Goal: Transaction & Acquisition: Subscribe to service/newsletter

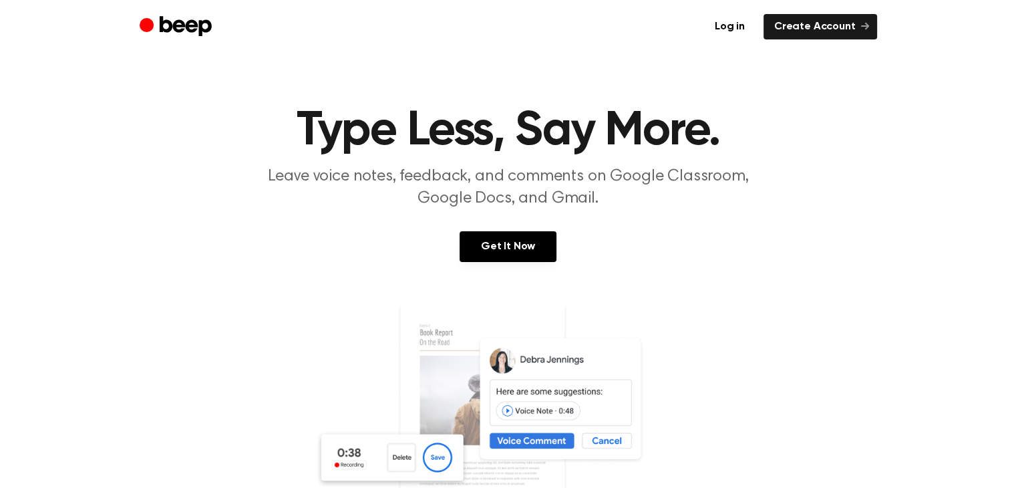
click at [291, 361] on link at bounding box center [508, 430] width 984 height 257
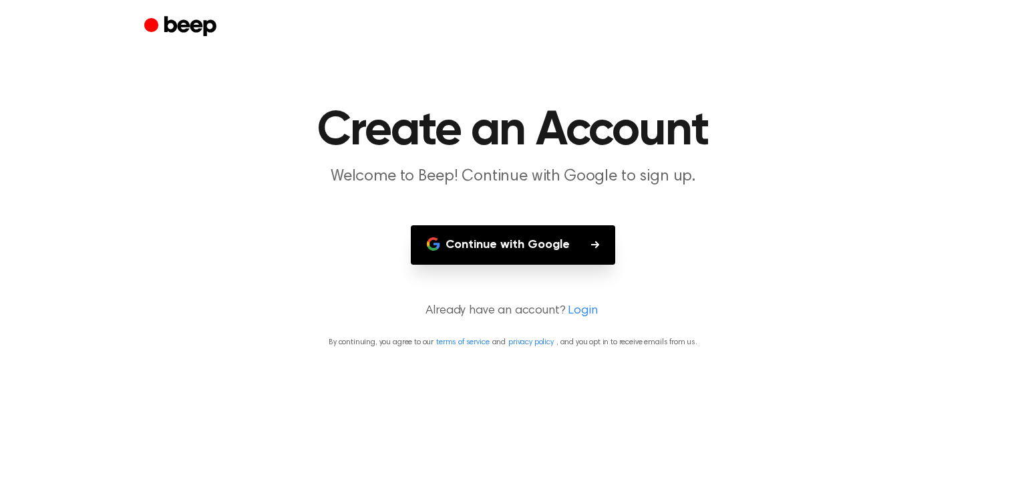
click at [527, 246] on button "Continue with Google" at bounding box center [513, 244] width 204 height 39
click at [505, 247] on button "Continue with Google" at bounding box center [513, 244] width 204 height 39
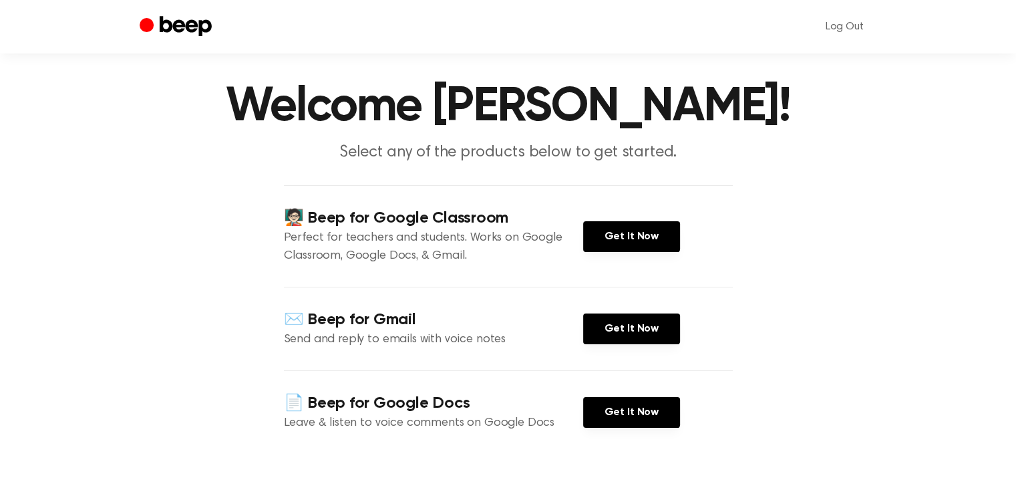
scroll to position [23, 0]
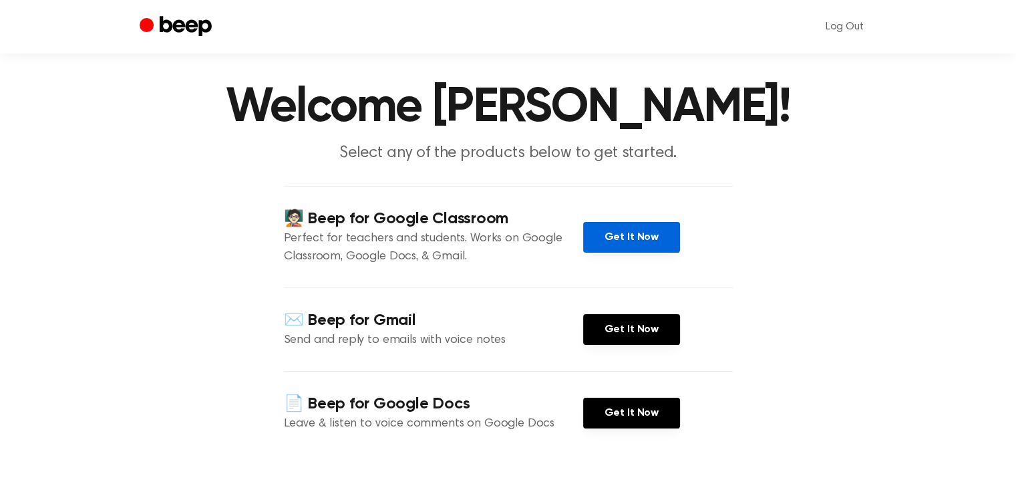
click at [629, 253] on link "Get It Now" at bounding box center [631, 237] width 97 height 31
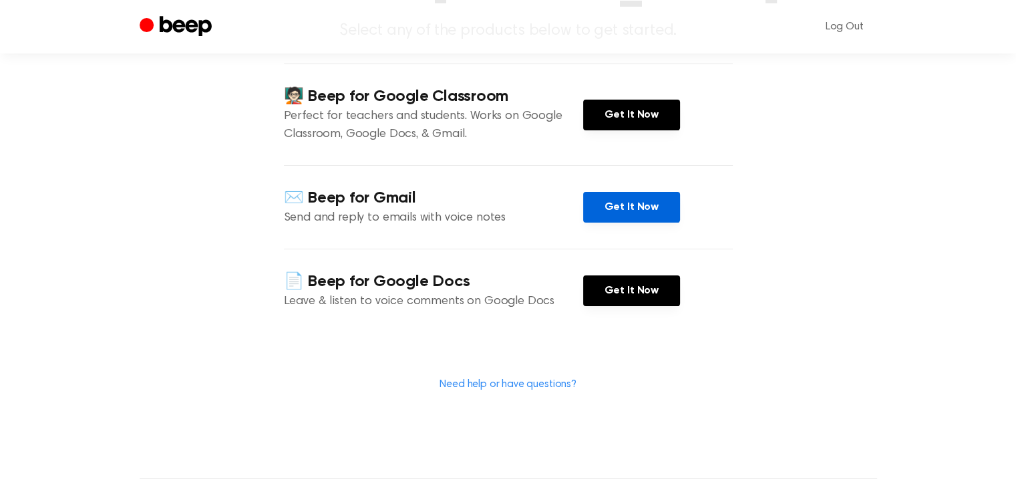
scroll to position [146, 0]
click at [622, 222] on link "Get It Now" at bounding box center [631, 206] width 97 height 31
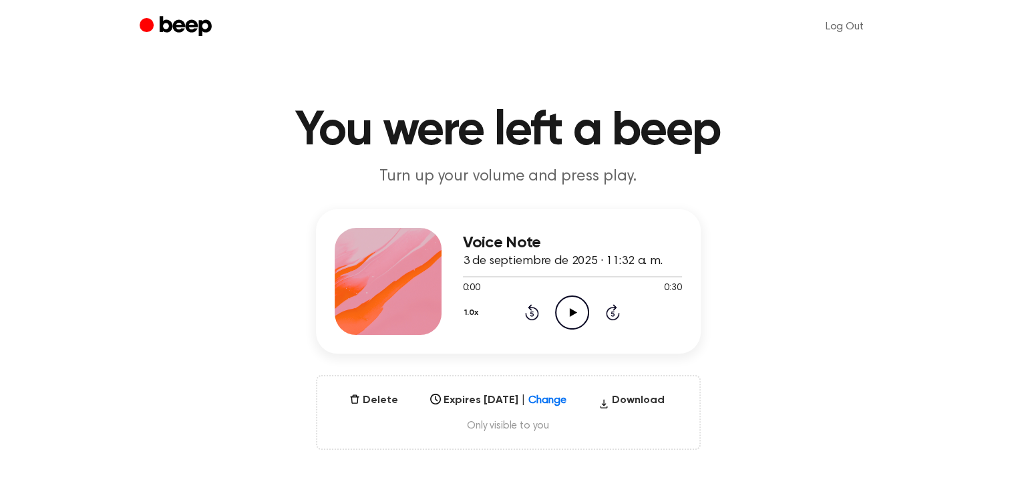
click at [564, 311] on icon "Play Audio" at bounding box center [572, 312] width 34 height 34
click at [558, 300] on icon "Play Audio" at bounding box center [572, 312] width 34 height 34
click at [574, 321] on icon "Play Audio" at bounding box center [572, 312] width 34 height 34
